Goal: Find contact information: Find contact information

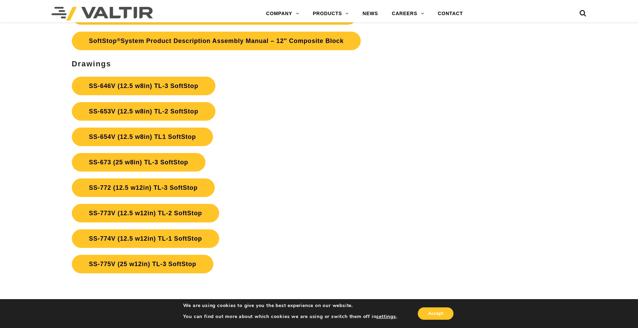
scroll to position [2489, 0]
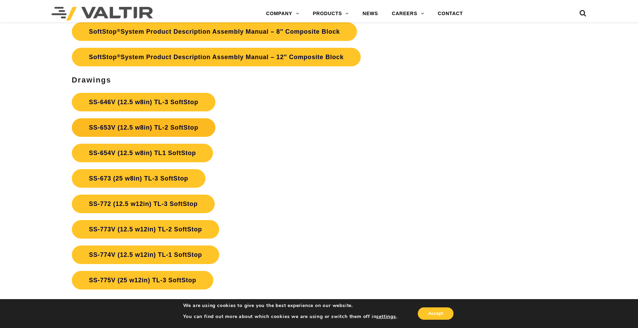
click at [179, 130] on link "SS-653V (12.5 w8in) TL-2 SoftStop" at bounding box center [144, 127] width 144 height 19
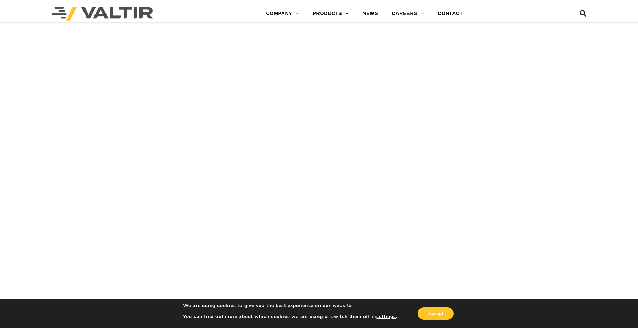
scroll to position [1113, 0]
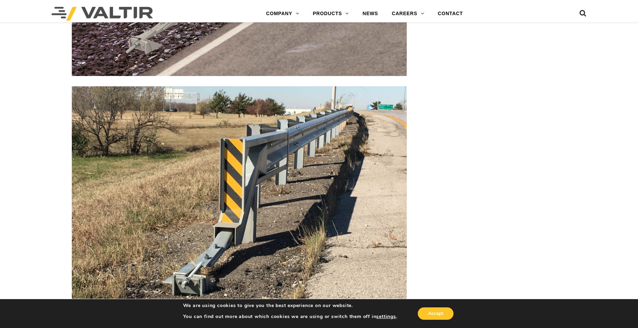
click at [289, 205] on img at bounding box center [239, 211] width 335 height 251
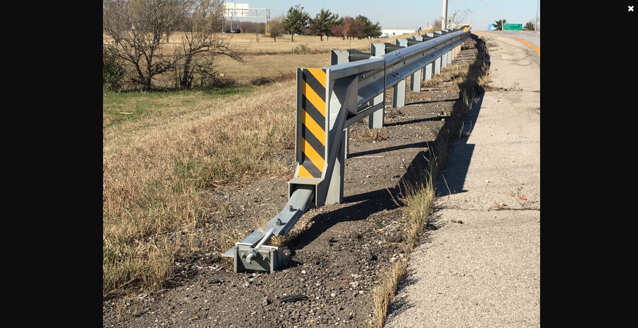
scroll to position [289, 0]
click at [630, 9] on link at bounding box center [631, 8] width 17 height 17
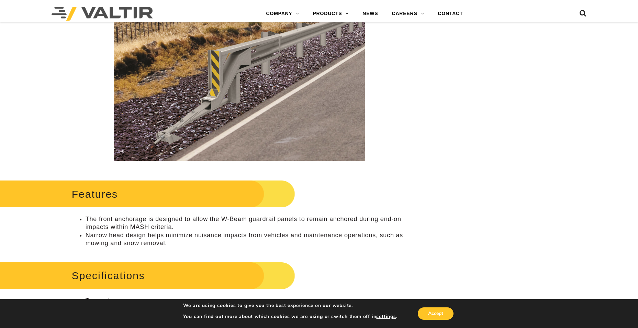
scroll to position [186, 0]
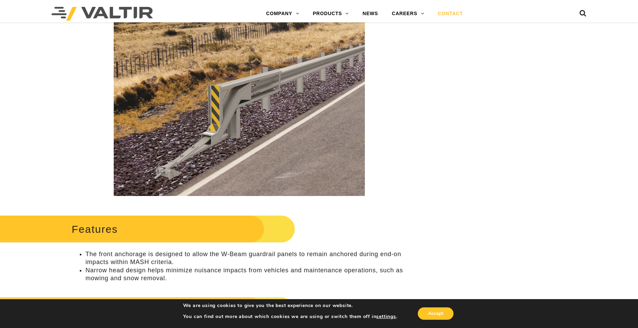
click at [459, 15] on link "CONTACT" at bounding box center [450, 14] width 39 height 14
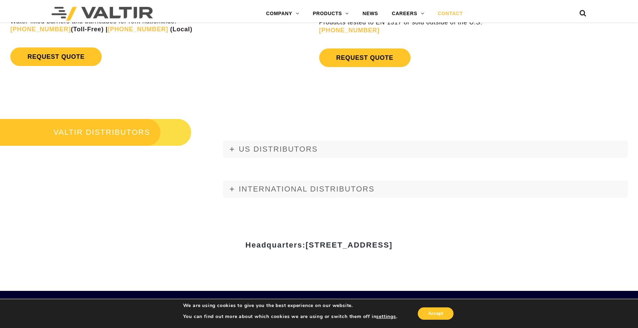
scroll to position [859, 0]
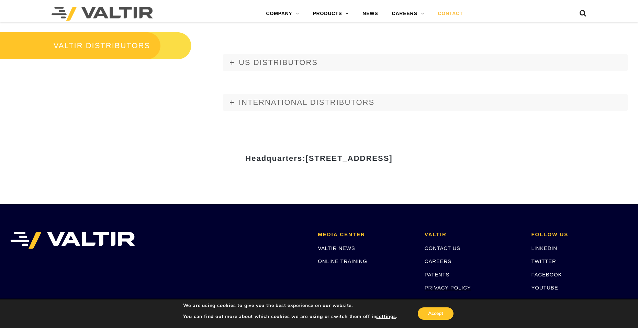
click at [434, 288] on link "PRIVACY POLICY" at bounding box center [448, 288] width 46 height 6
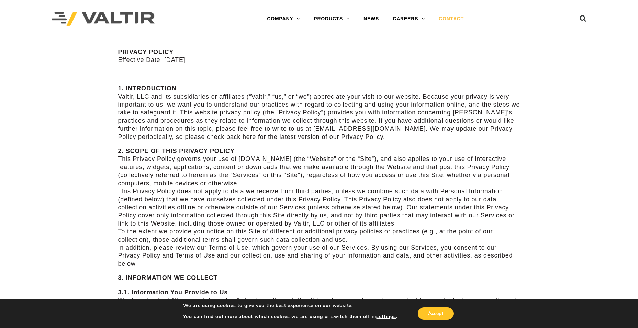
click at [450, 17] on link "CONTACT" at bounding box center [451, 19] width 39 height 14
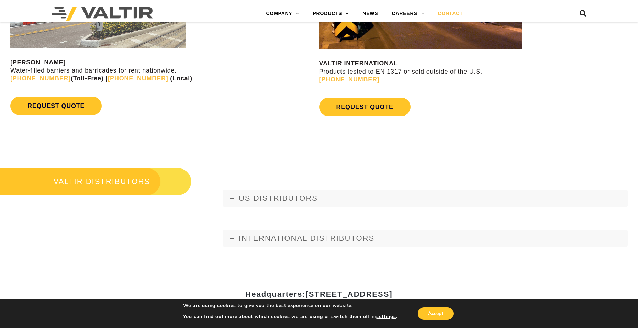
scroll to position [790, 0]
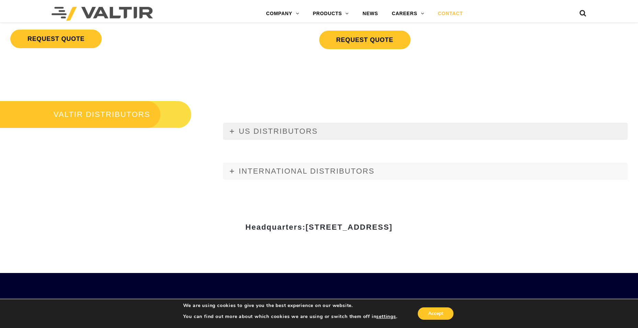
click at [279, 129] on span "US DISTRIBUTORS" at bounding box center [278, 131] width 79 height 9
